Goal: Task Accomplishment & Management: Manage account settings

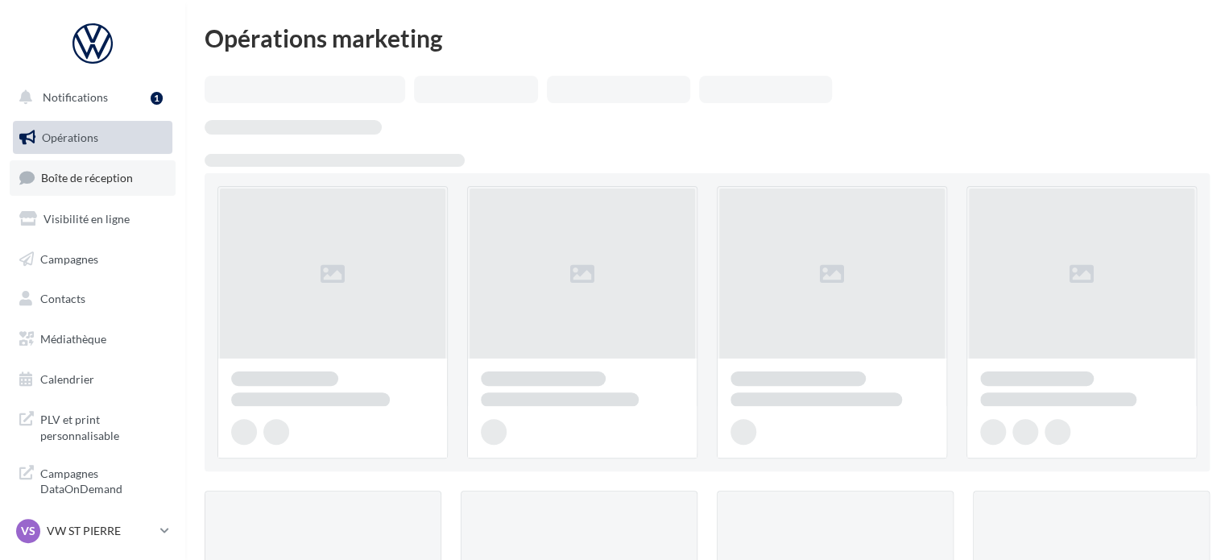
click at [111, 192] on link "Boîte de réception" at bounding box center [93, 177] width 166 height 35
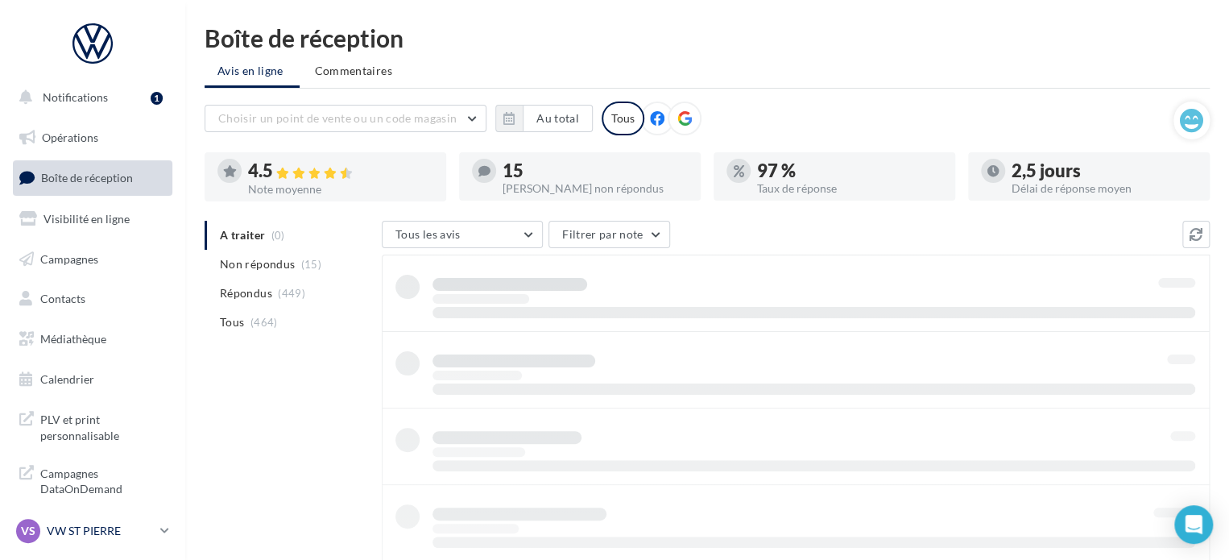
click at [152, 535] on p "VW ST PIERRE" at bounding box center [100, 531] width 107 height 16
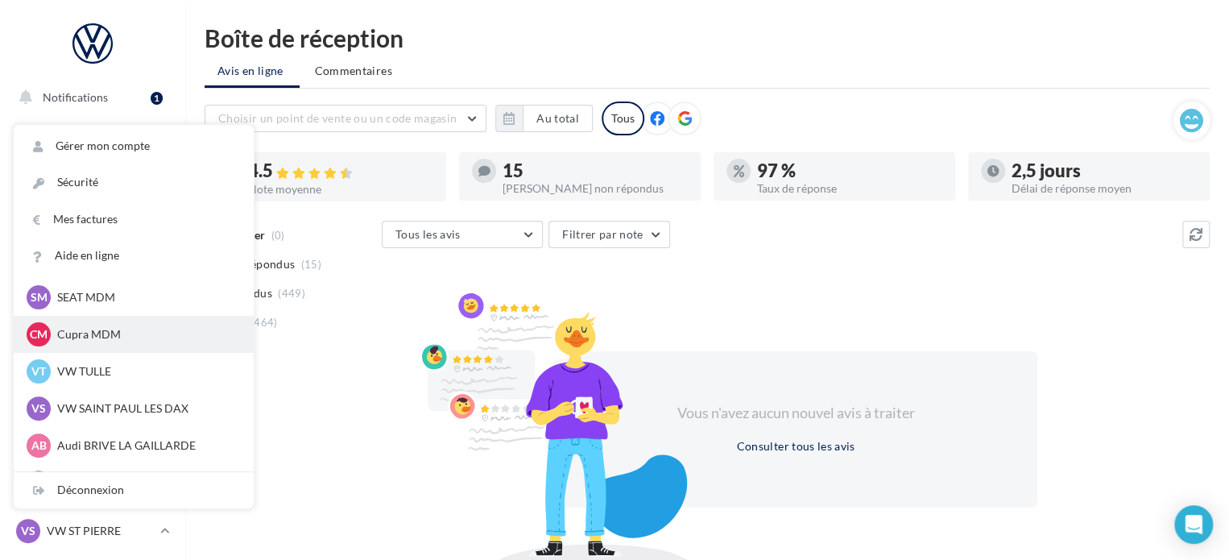
scroll to position [148, 0]
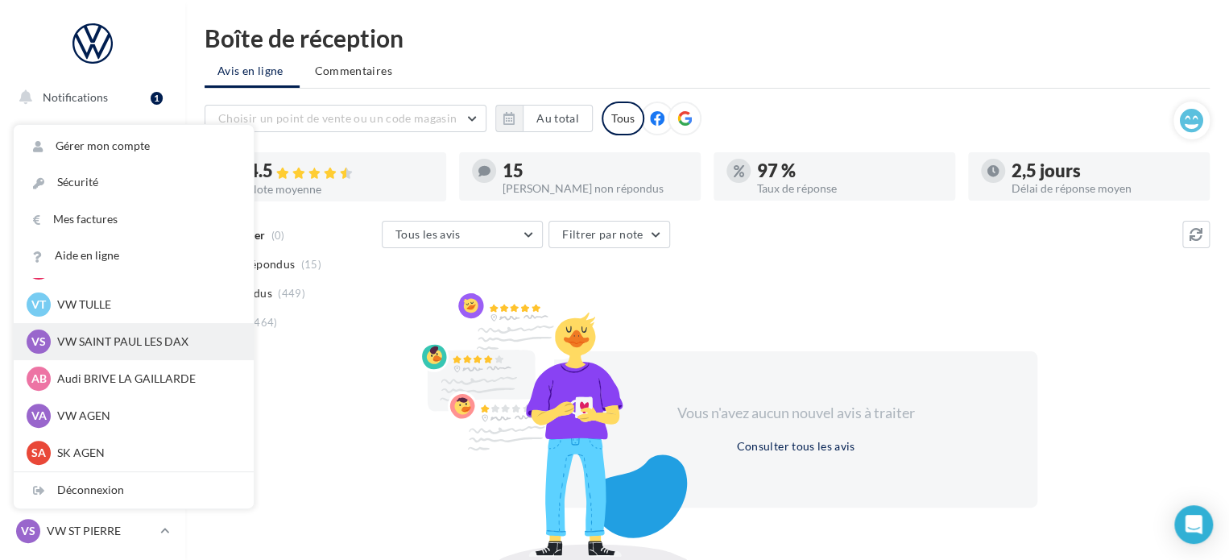
click at [140, 341] on p "VW SAINT PAUL LES DAX" at bounding box center [145, 341] width 177 height 16
